Goal: Task Accomplishment & Management: Manage account settings

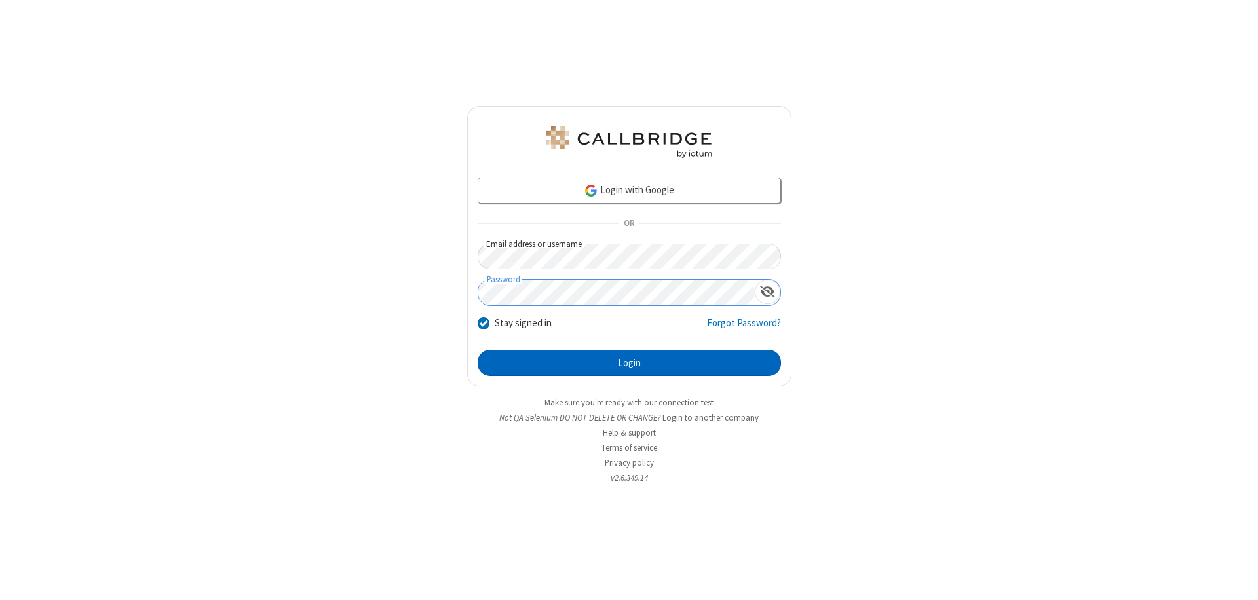
click at [629, 363] on button "Login" at bounding box center [629, 363] width 303 height 26
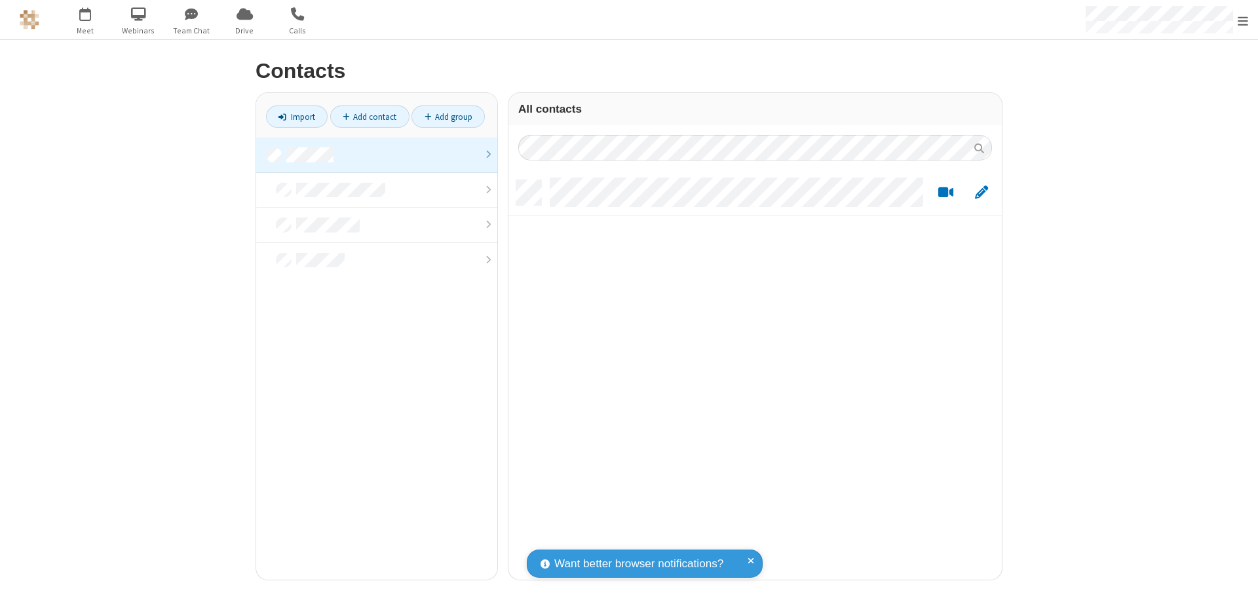
scroll to position [400, 484]
click at [377, 155] on link at bounding box center [376, 155] width 241 height 35
click at [370, 117] on link "Add contact" at bounding box center [369, 116] width 79 height 22
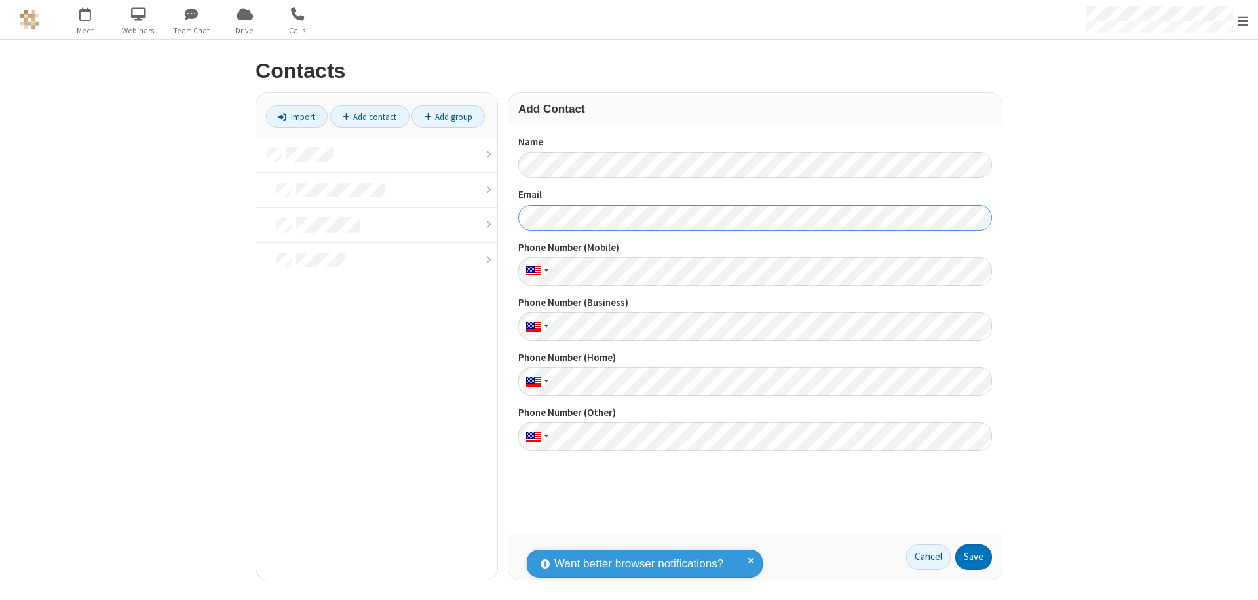
click at [974, 557] on button "Save" at bounding box center [973, 557] width 37 height 26
